Goal: Transaction & Acquisition: Download file/media

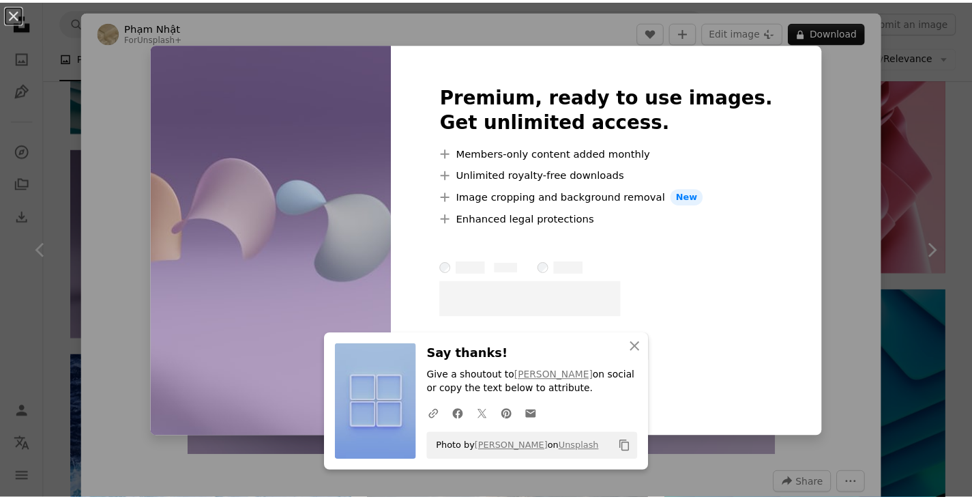
scroll to position [1160, 0]
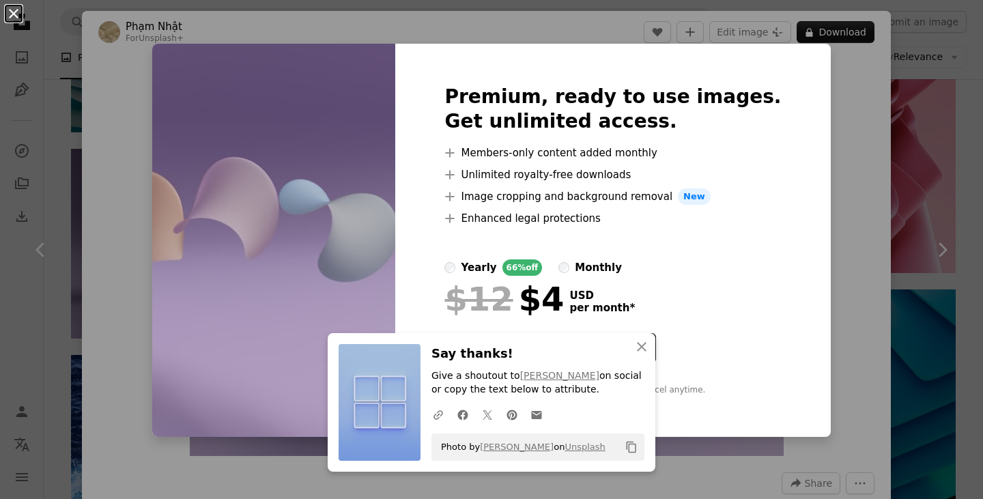
click at [11, 11] on button "An X shape" at bounding box center [13, 13] width 16 height 16
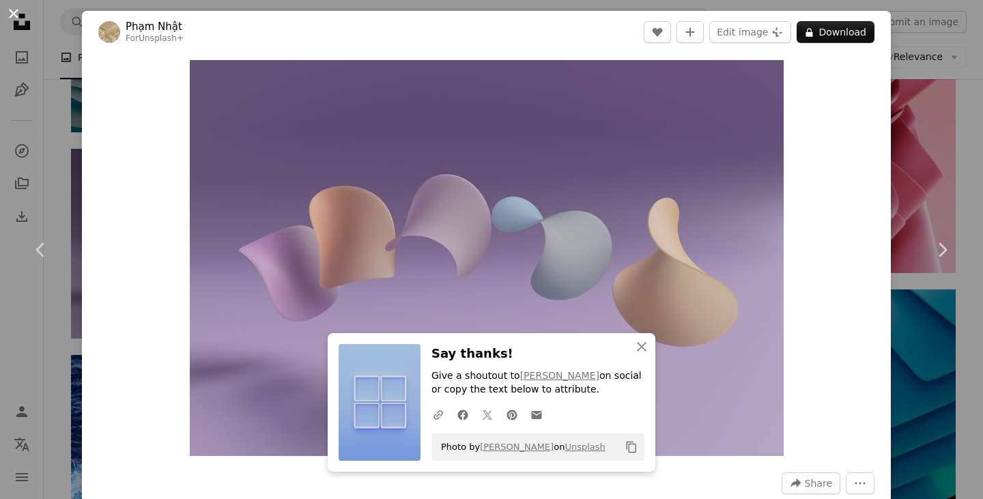
click at [8, 12] on button "An X shape" at bounding box center [13, 13] width 16 height 16
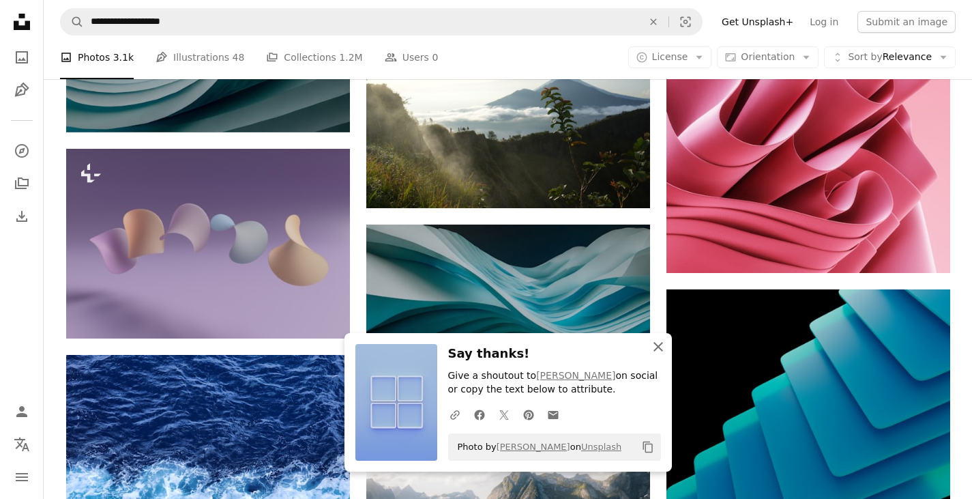
click at [659, 346] on icon "button" at bounding box center [659, 347] width 10 height 10
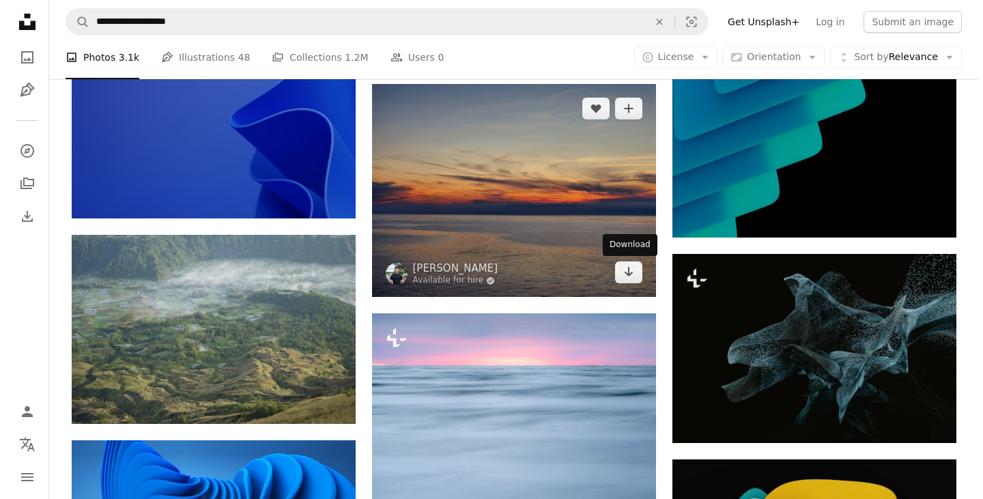
scroll to position [1706, 0]
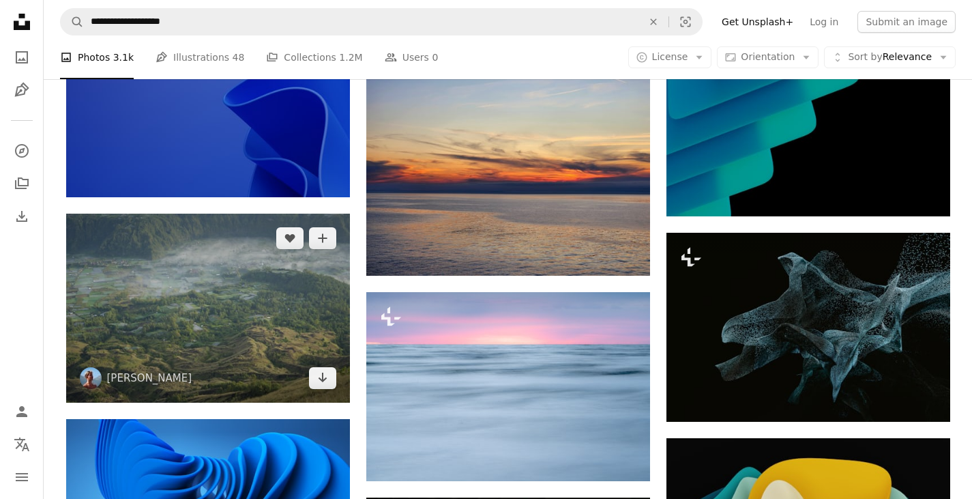
click at [258, 338] on img at bounding box center [208, 308] width 284 height 189
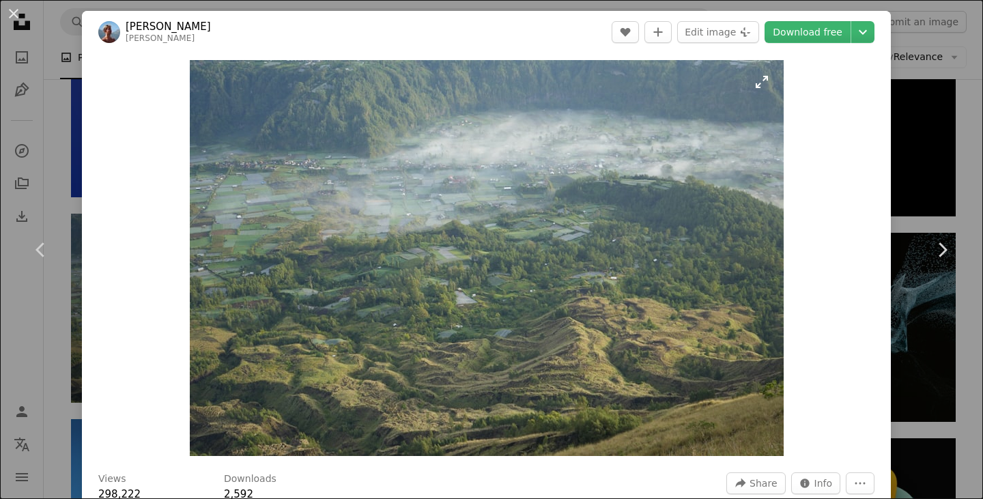
click at [588, 282] on img "Zoom in on this image" at bounding box center [487, 258] width 594 height 396
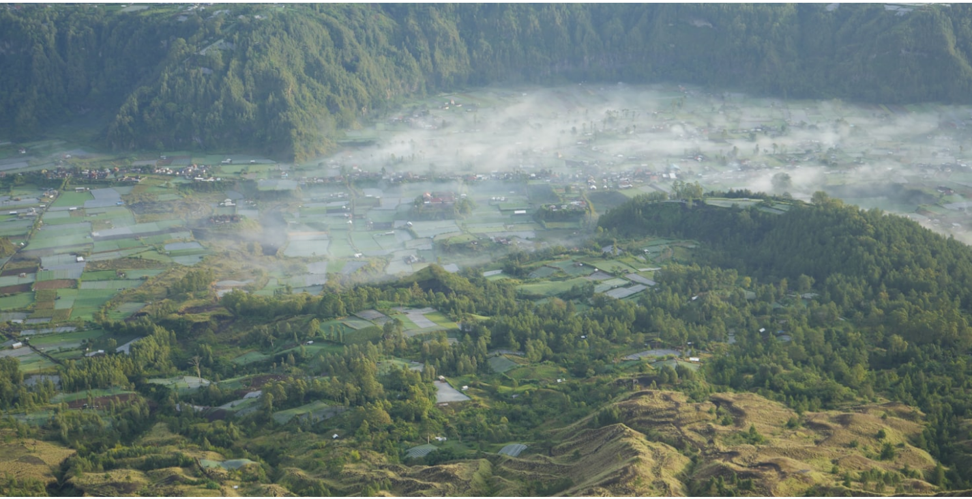
scroll to position [72, 0]
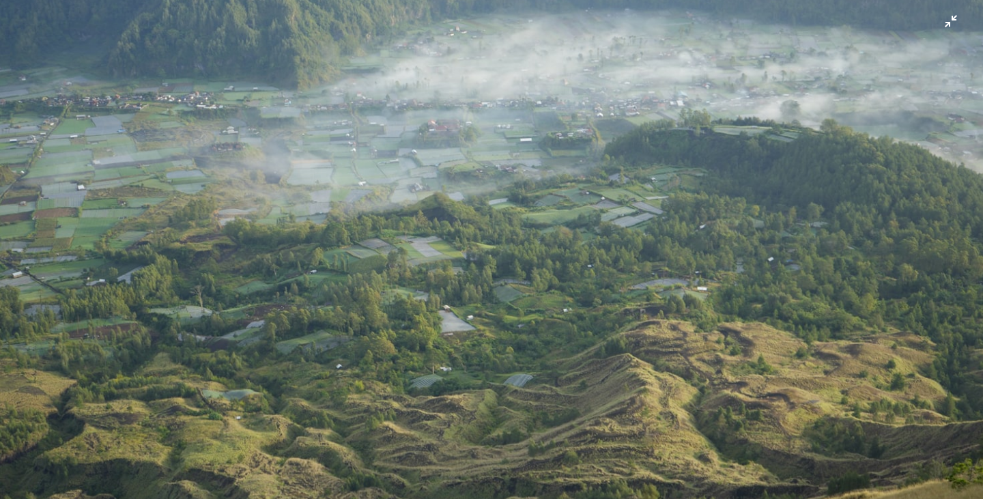
click at [583, 257] on img "Zoom out on this image" at bounding box center [491, 256] width 984 height 656
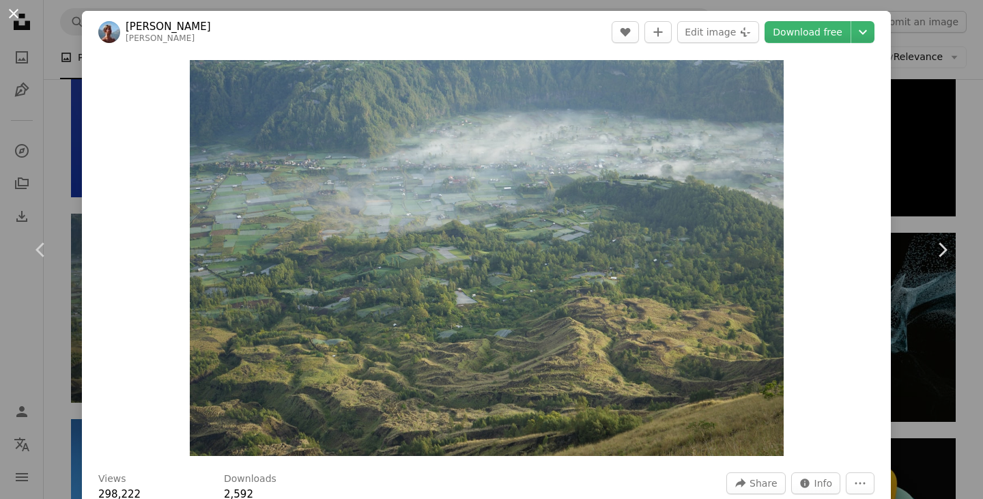
click at [16, 16] on button "An X shape" at bounding box center [13, 13] width 16 height 16
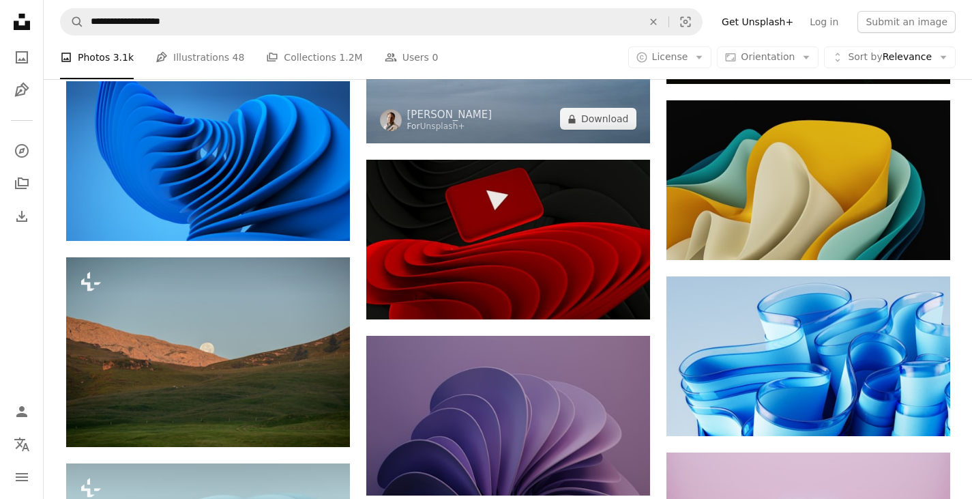
scroll to position [2047, 0]
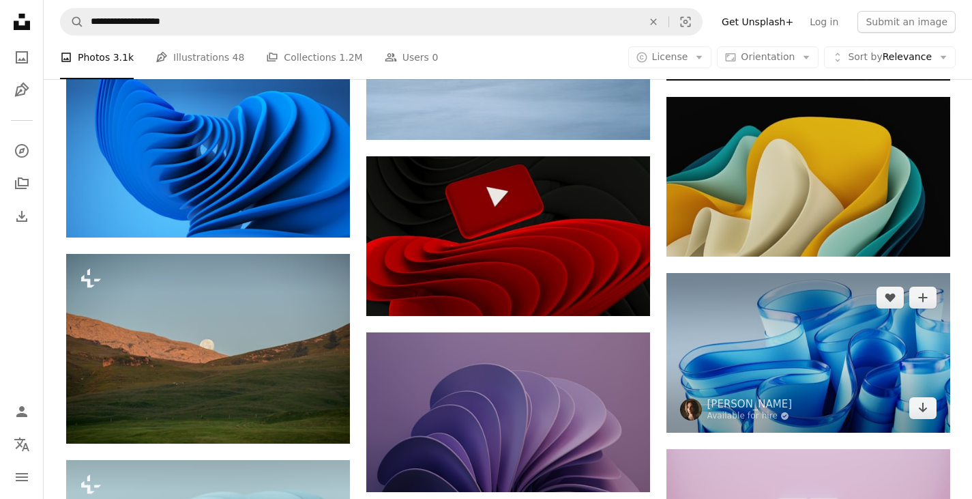
click at [792, 373] on img at bounding box center [809, 353] width 284 height 160
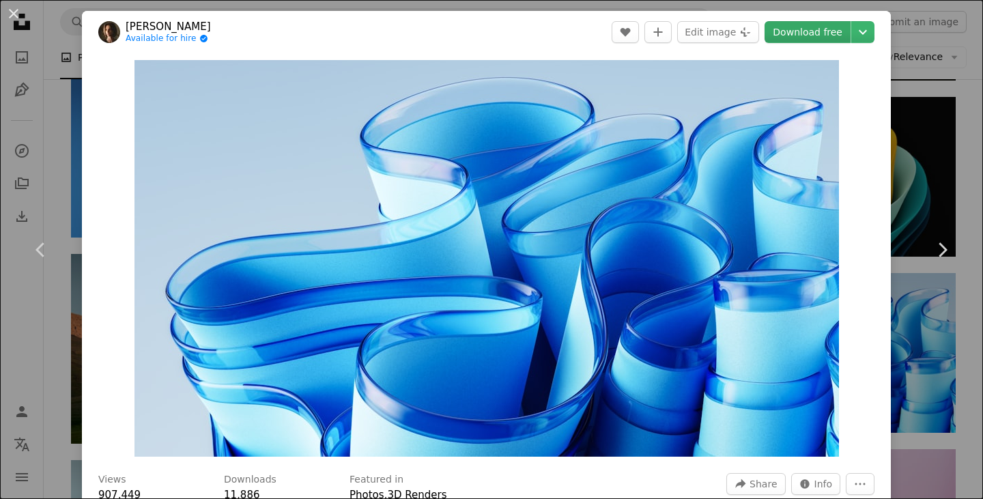
click at [798, 28] on link "Download free" at bounding box center [807, 32] width 86 height 22
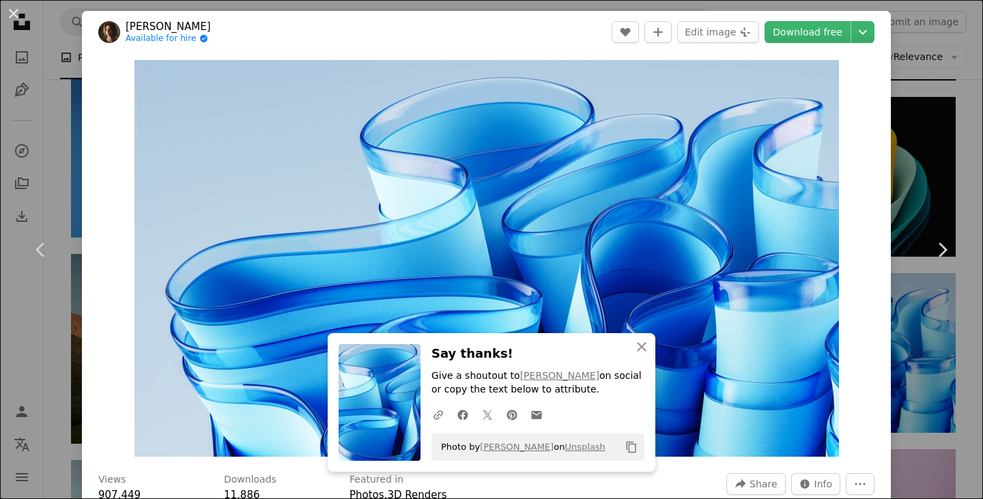
drag, startPoint x: 16, startPoint y: 10, endPoint x: 577, endPoint y: 255, distance: 612.4
click at [16, 10] on button "An X shape" at bounding box center [13, 13] width 16 height 16
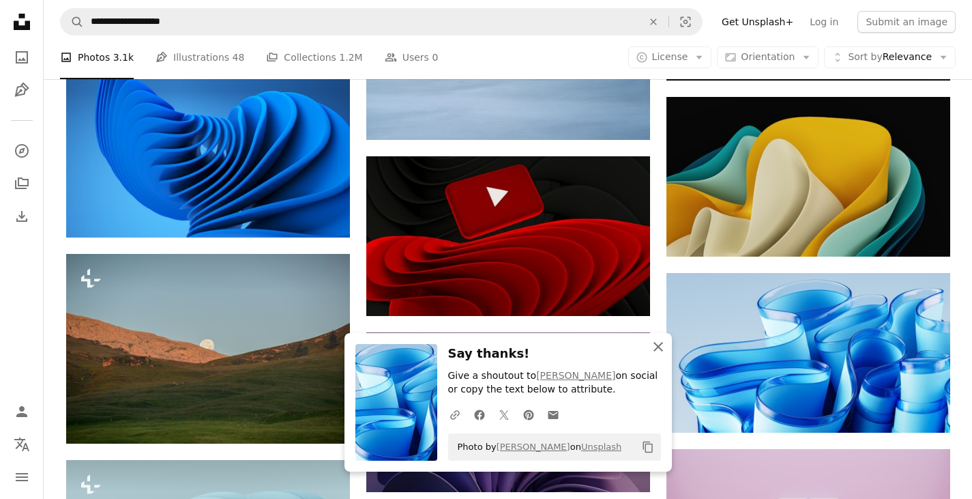
click at [657, 347] on icon "button" at bounding box center [659, 347] width 10 height 10
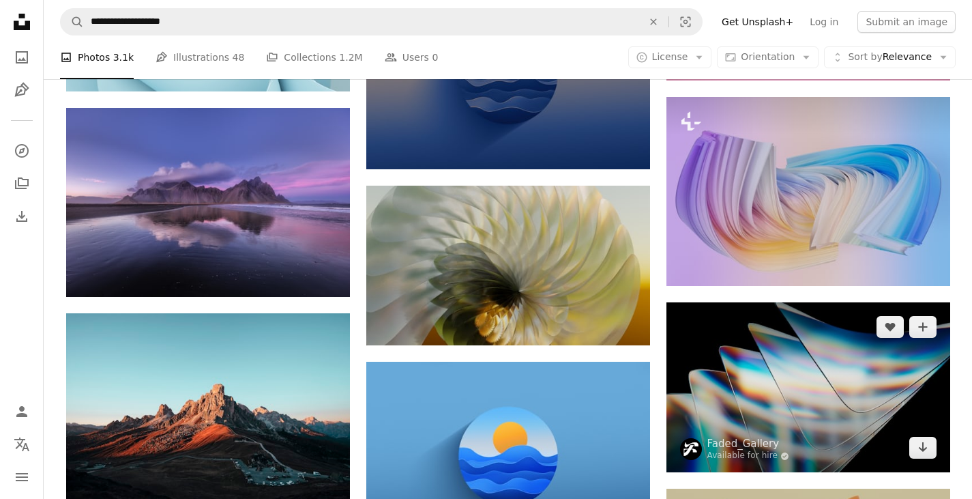
scroll to position [2730, 0]
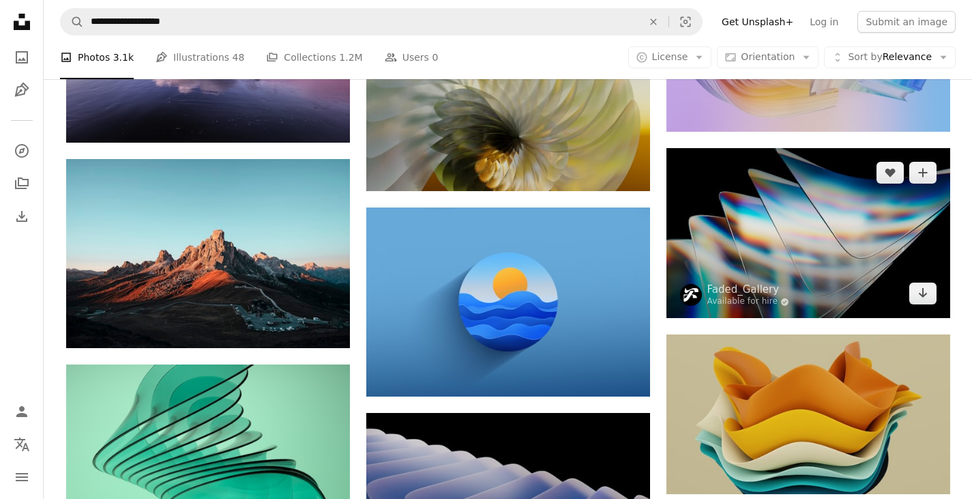
click at [847, 248] on img at bounding box center [809, 233] width 284 height 171
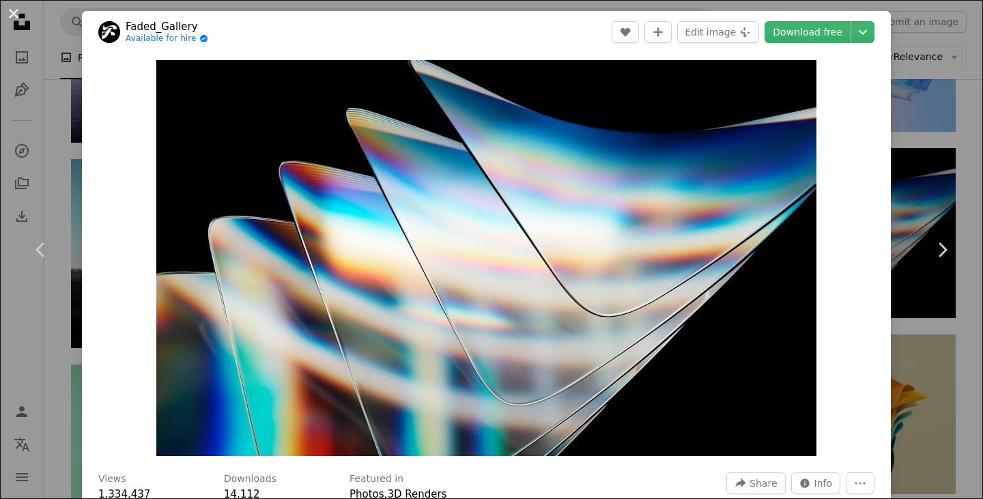
click at [19, 18] on button "An X shape" at bounding box center [13, 13] width 16 height 16
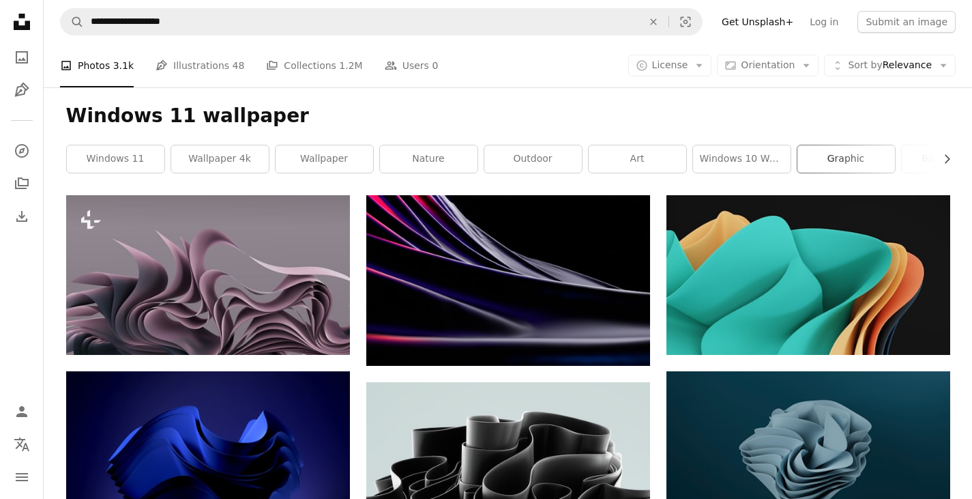
click at [859, 157] on link "graphic" at bounding box center [847, 158] width 98 height 27
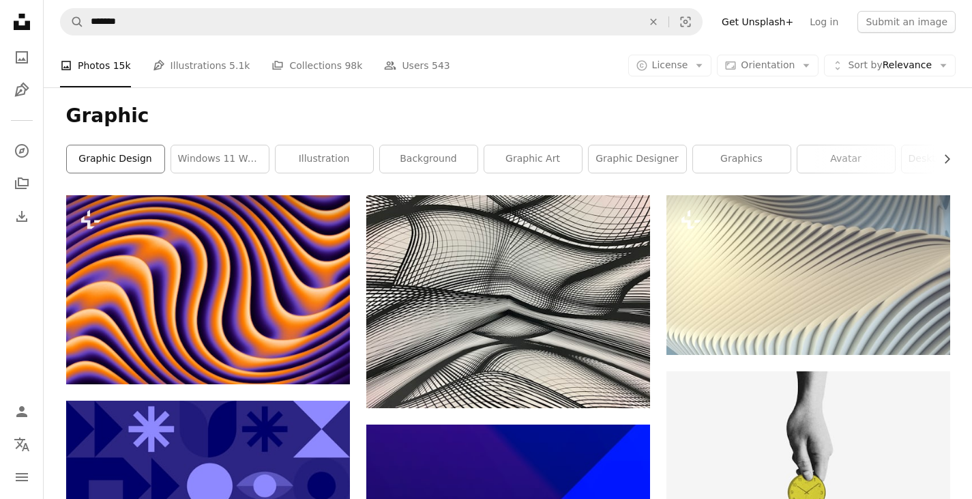
click at [109, 160] on link "graphic design" at bounding box center [116, 158] width 98 height 27
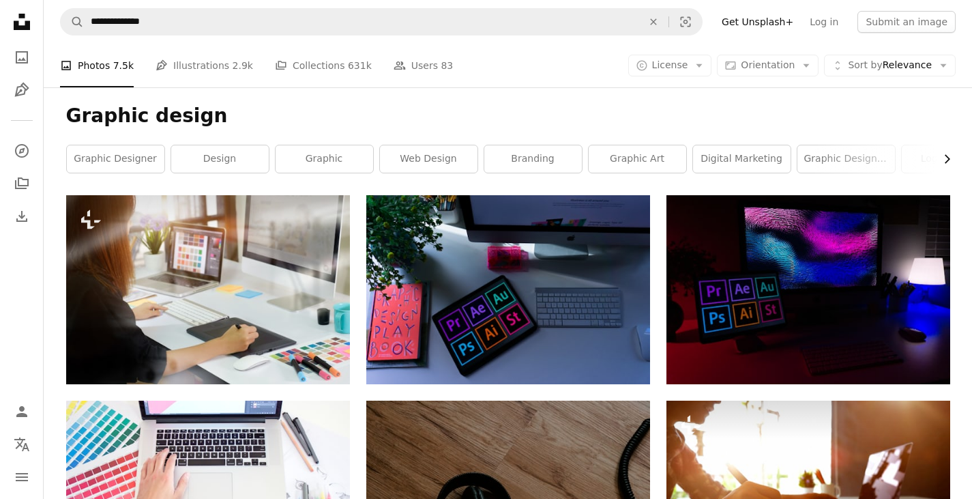
click at [949, 162] on icon "Chevron right" at bounding box center [947, 159] width 14 height 14
click at [949, 160] on icon "Chevron right" at bounding box center [947, 159] width 14 height 14
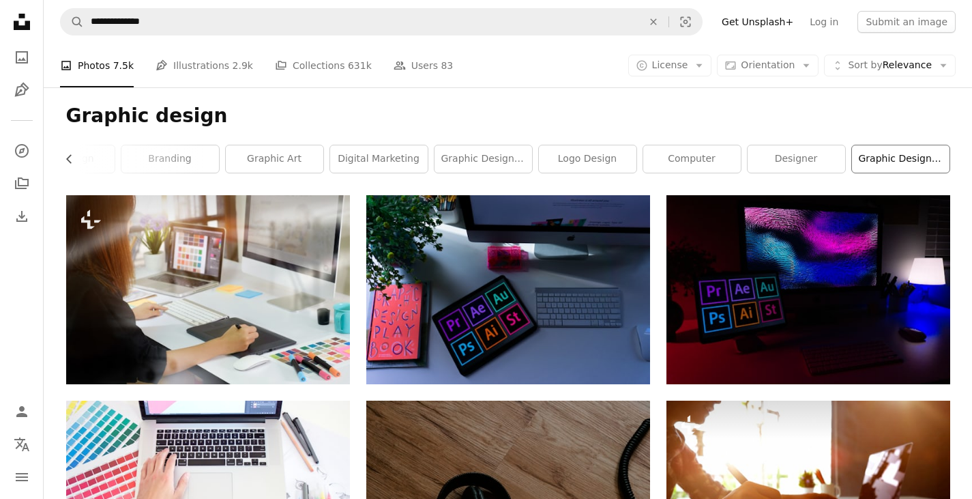
click at [949, 165] on link "graphic designing" at bounding box center [901, 158] width 98 height 27
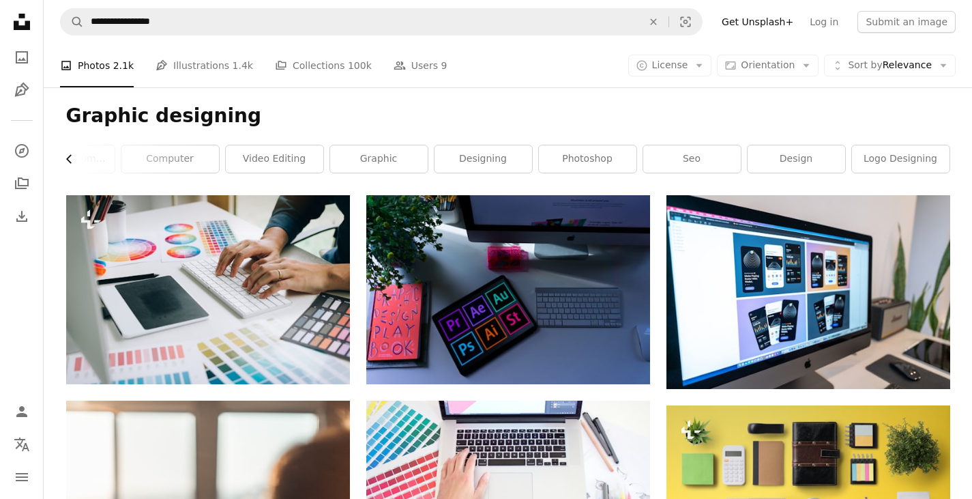
click at [68, 155] on icon "Chevron left" at bounding box center [70, 159] width 14 height 14
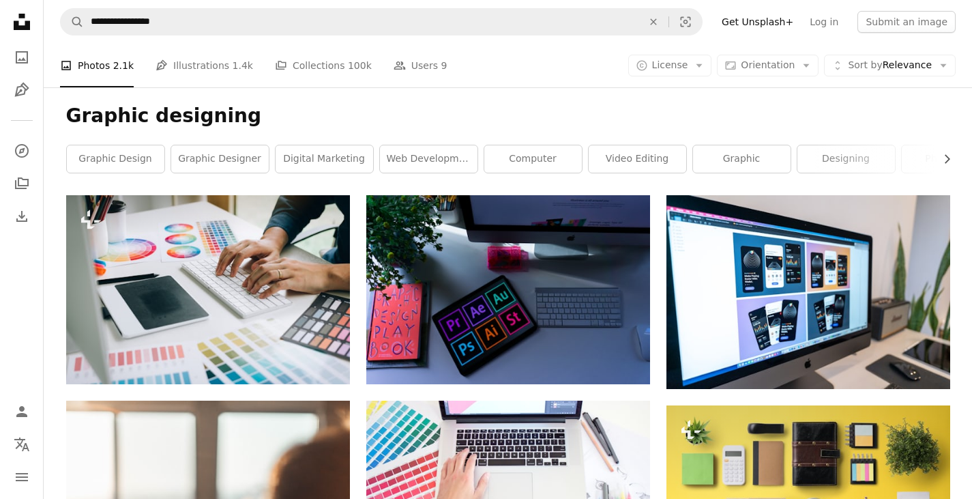
click at [68, 155] on link "graphic design" at bounding box center [116, 158] width 98 height 27
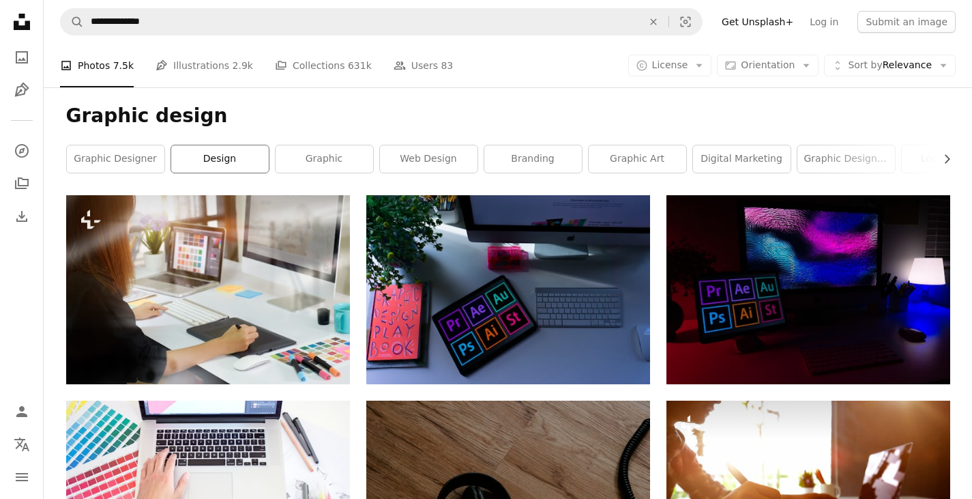
click at [198, 153] on link "design" at bounding box center [220, 158] width 98 height 27
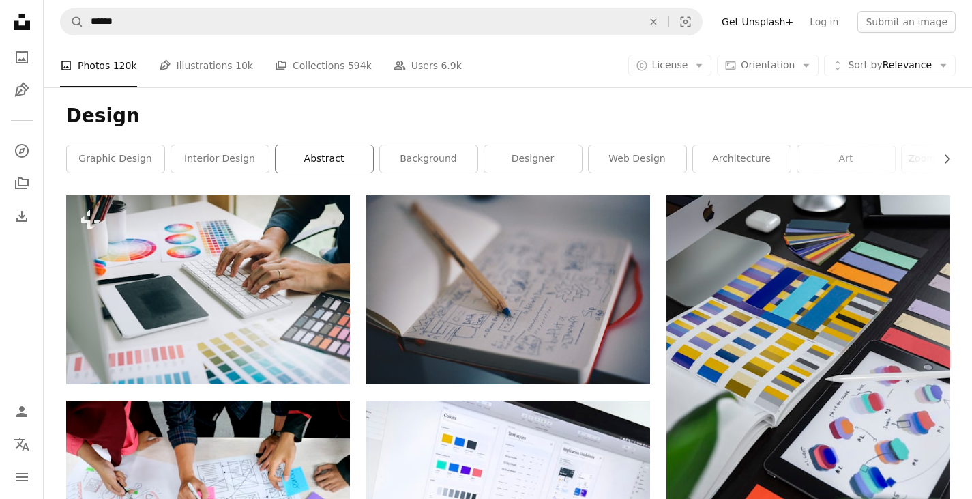
click at [323, 155] on link "abstract" at bounding box center [325, 158] width 98 height 27
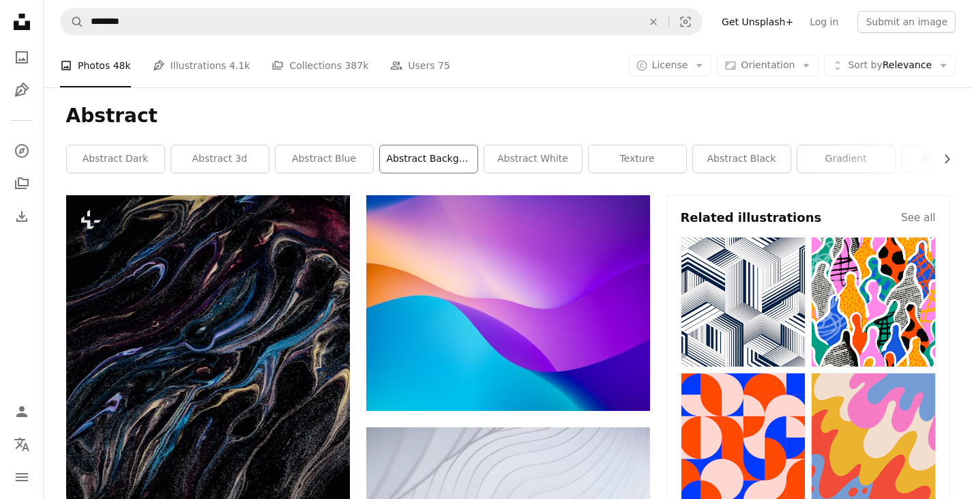
click at [437, 160] on link "abstract background" at bounding box center [429, 158] width 98 height 27
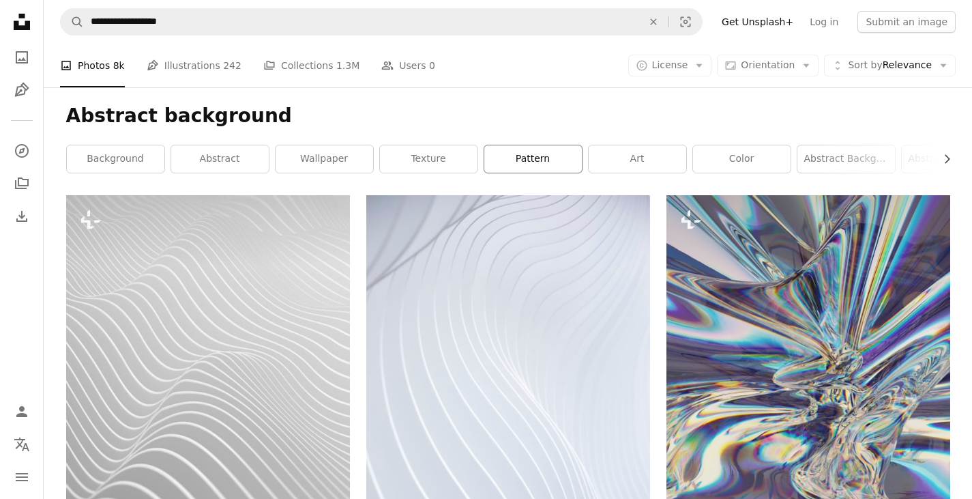
click at [537, 156] on link "pattern" at bounding box center [533, 158] width 98 height 27
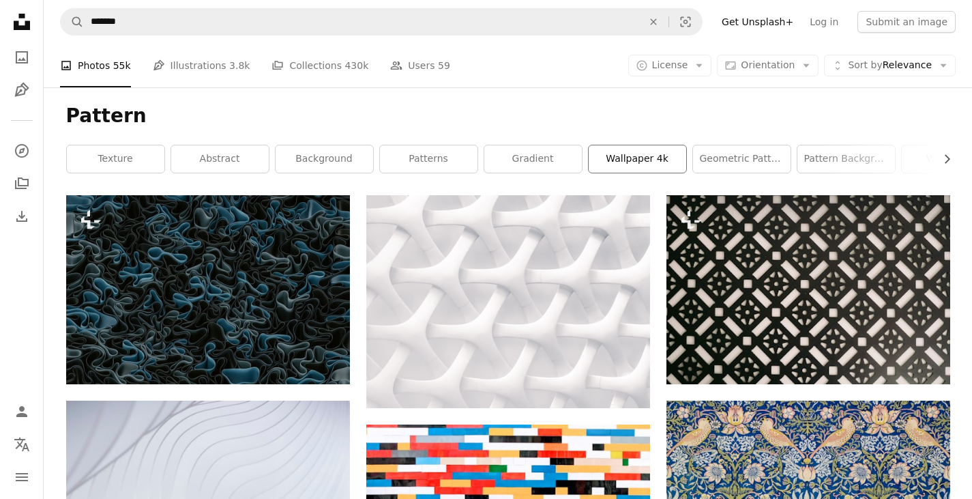
click at [629, 150] on link "wallpaper 4k" at bounding box center [638, 158] width 98 height 27
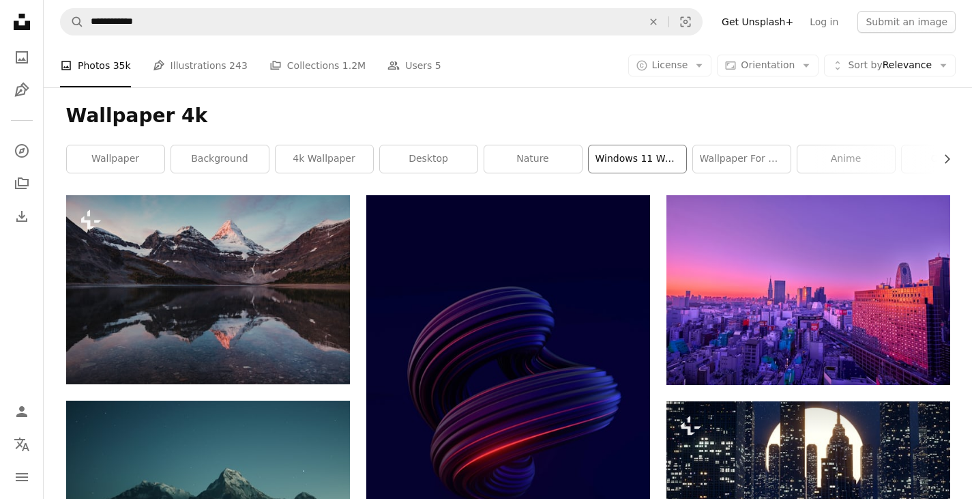
click at [667, 160] on link "windows 11 wallpaper" at bounding box center [638, 158] width 98 height 27
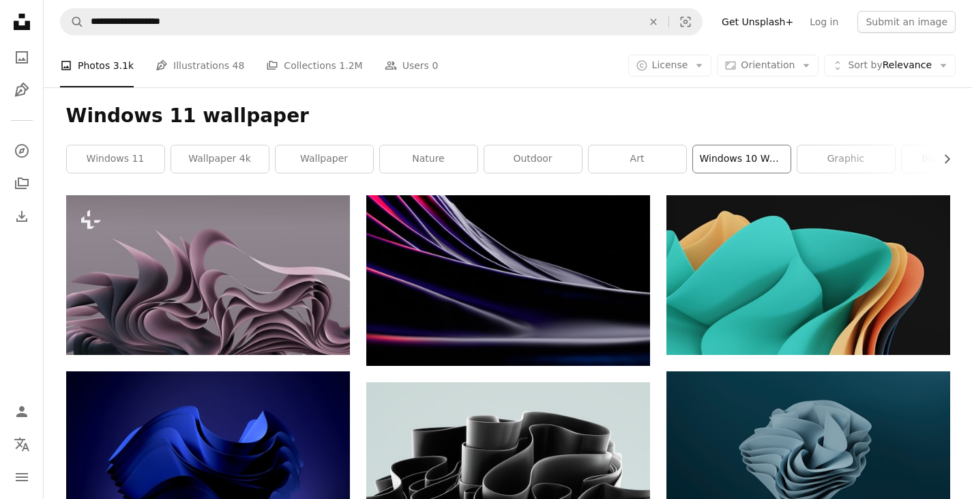
click at [731, 164] on link "windows 10 wallpaper" at bounding box center [742, 158] width 98 height 27
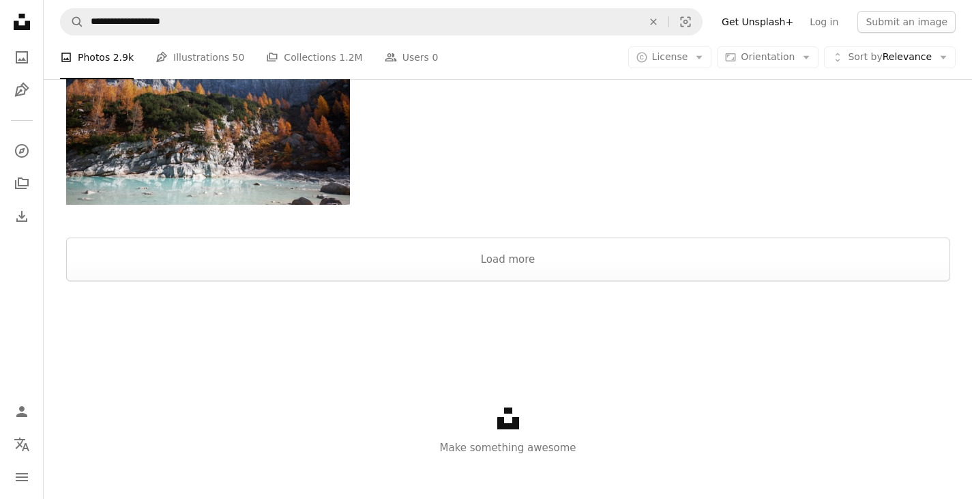
scroll to position [1600, 0]
